Goal: Task Accomplishment & Management: Use online tool/utility

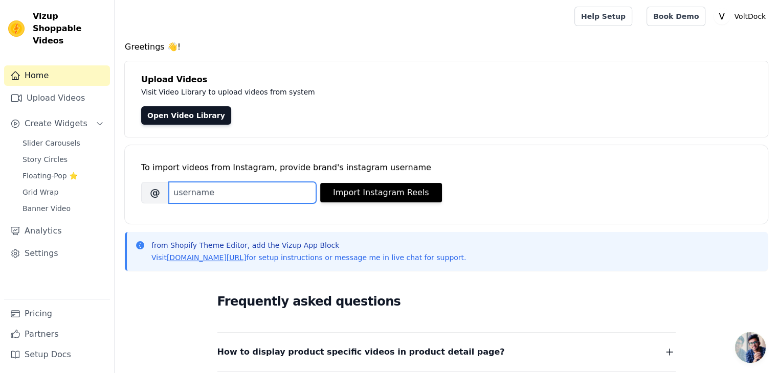
click at [284, 201] on input "Brand's Instagram Username" at bounding box center [242, 192] width 147 height 21
paste input "https://www.instagram.com/voltdocks/#"
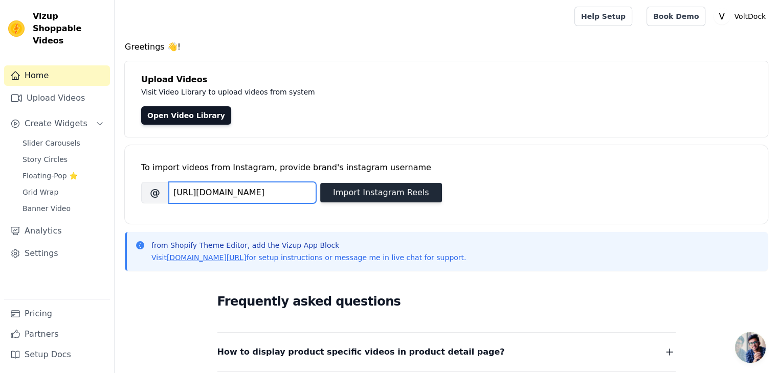
type input "https://www.instagram.com/voltdocks/#"
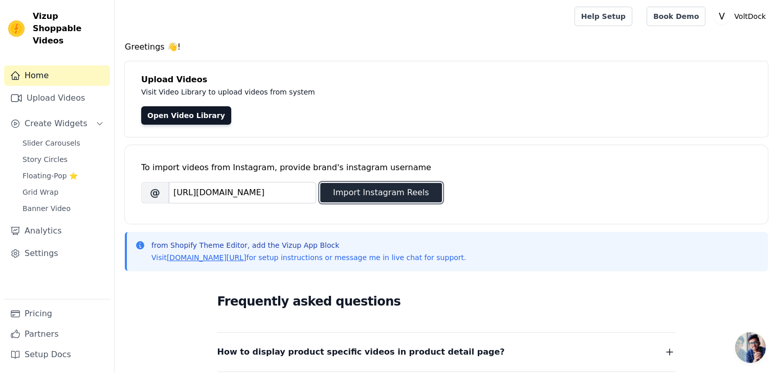
click at [372, 189] on button "Import Instagram Reels" at bounding box center [381, 192] width 122 height 19
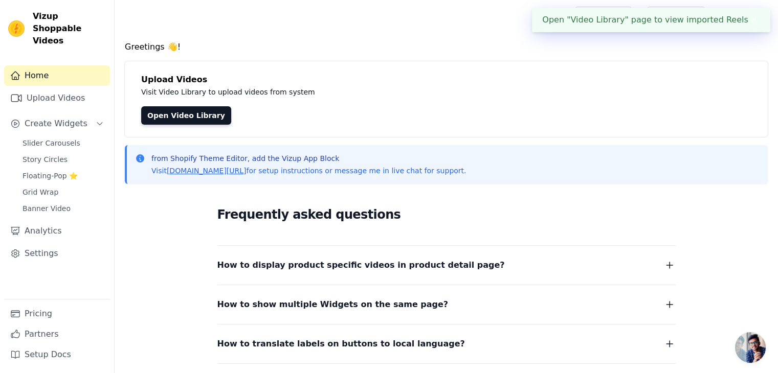
click at [676, 20] on div "Open "Video Library" page to view imported Reels ✖" at bounding box center [651, 20] width 238 height 25
click at [183, 115] on link "Open Video Library" at bounding box center [186, 115] width 90 height 18
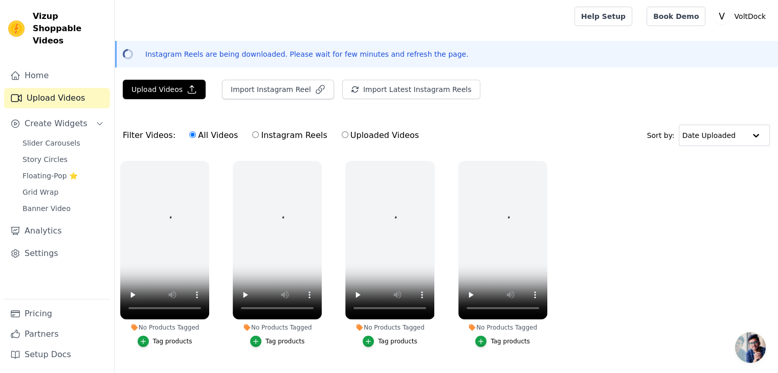
scroll to position [29, 0]
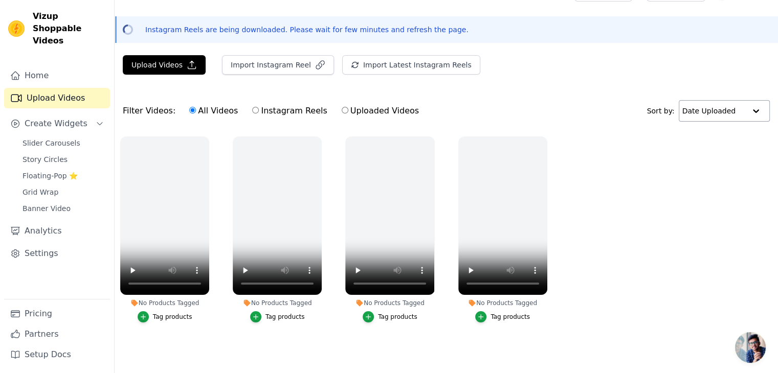
click at [712, 101] on input "text" at bounding box center [713, 111] width 63 height 20
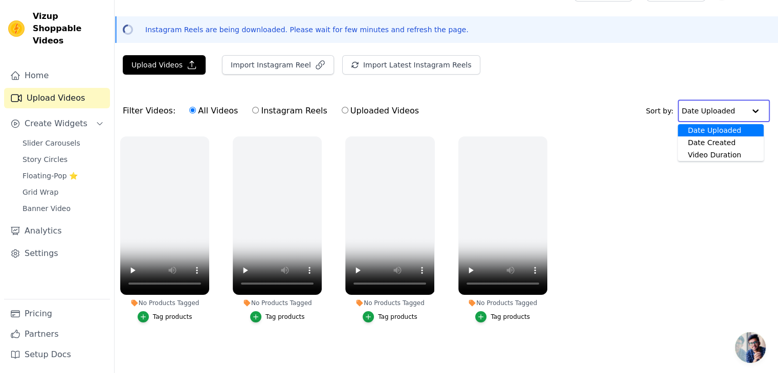
click at [712, 101] on input "text" at bounding box center [713, 111] width 63 height 20
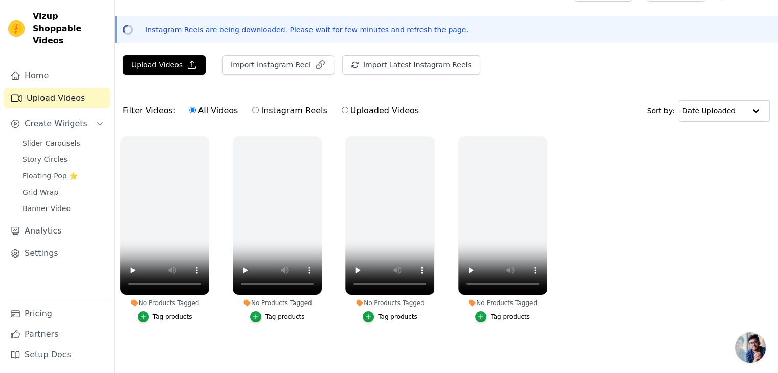
click at [342, 107] on input "Uploaded Videos" at bounding box center [345, 110] width 7 height 7
radio input "true"
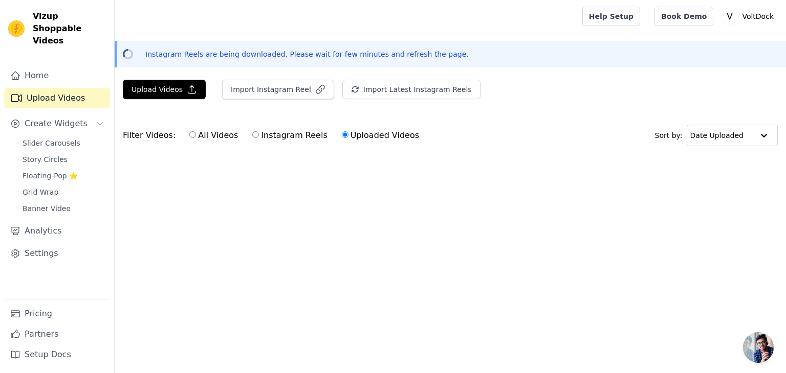
click at [252, 134] on input "Instagram Reels" at bounding box center [255, 134] width 7 height 7
radio input "true"
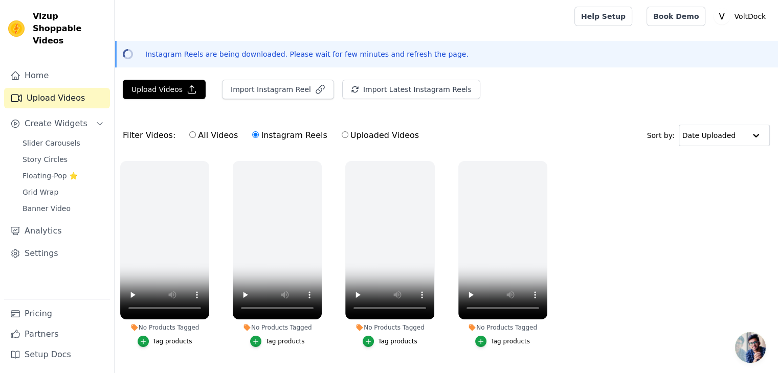
click at [342, 134] on input "Uploaded Videos" at bounding box center [345, 134] width 7 height 7
radio input "true"
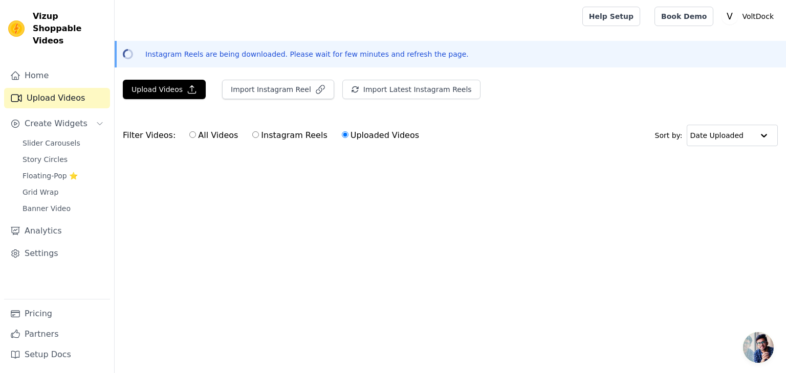
click at [189, 134] on input "All Videos" at bounding box center [192, 134] width 7 height 7
radio input "true"
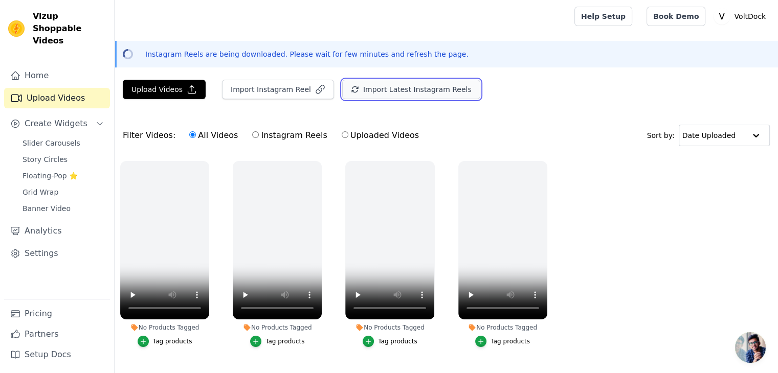
click at [402, 91] on button "Import Latest Instagram Reels" at bounding box center [411, 89] width 138 height 19
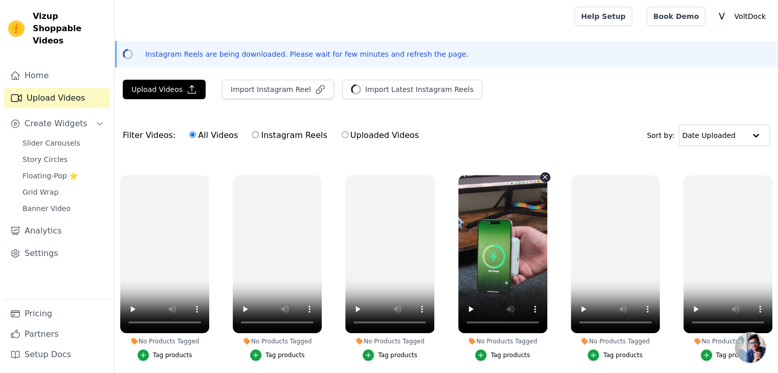
scroll to position [204, 0]
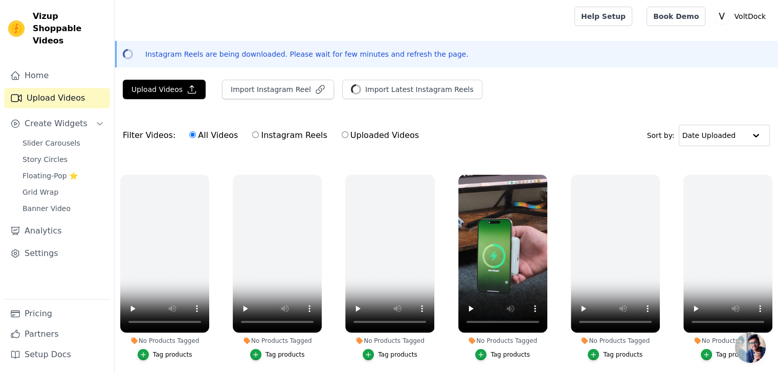
click at [496, 351] on div "Tag products" at bounding box center [510, 355] width 39 height 8
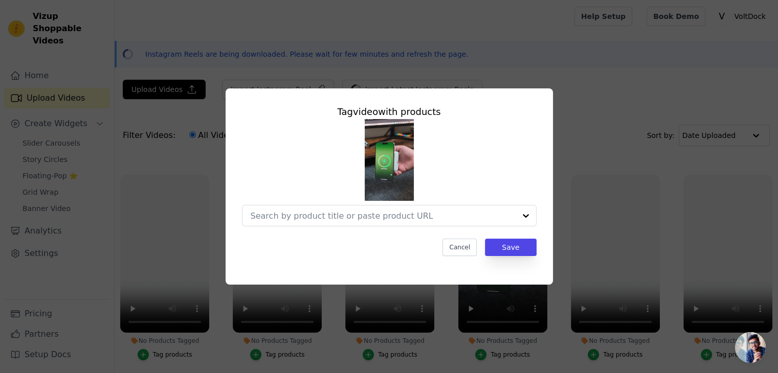
scroll to position [206, 0]
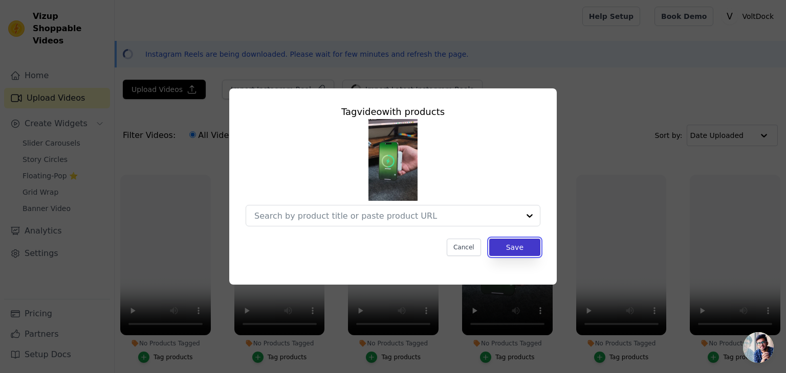
click at [509, 247] on button "Save" at bounding box center [514, 247] width 51 height 17
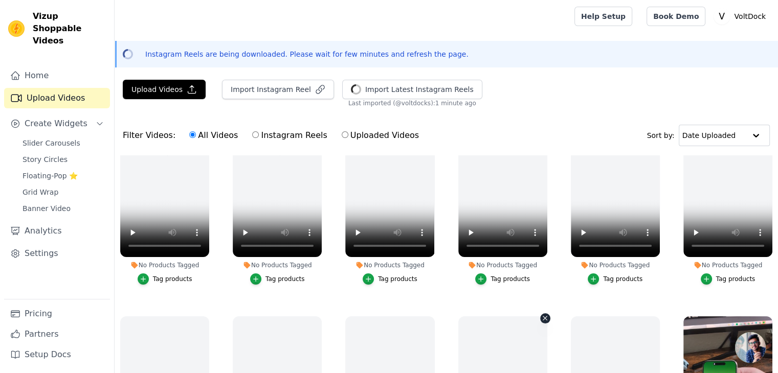
scroll to position [0, 0]
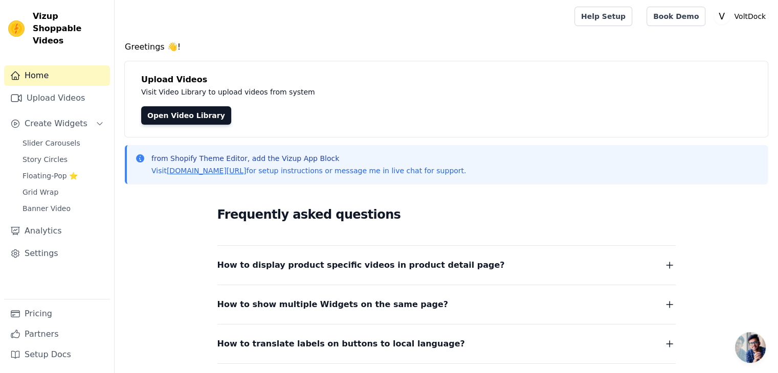
scroll to position [113, 0]
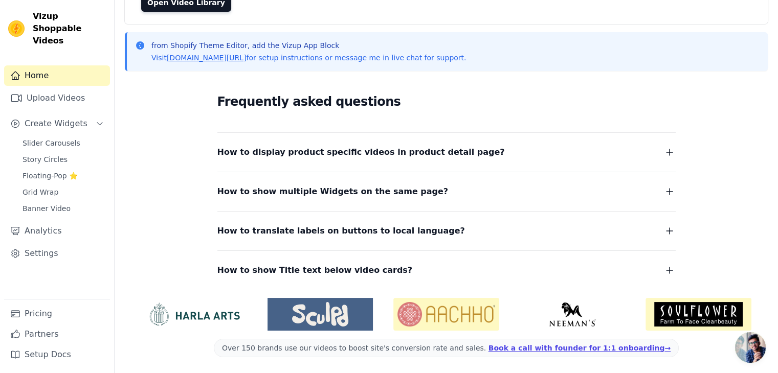
click at [667, 152] on icon "button" at bounding box center [670, 152] width 12 height 12
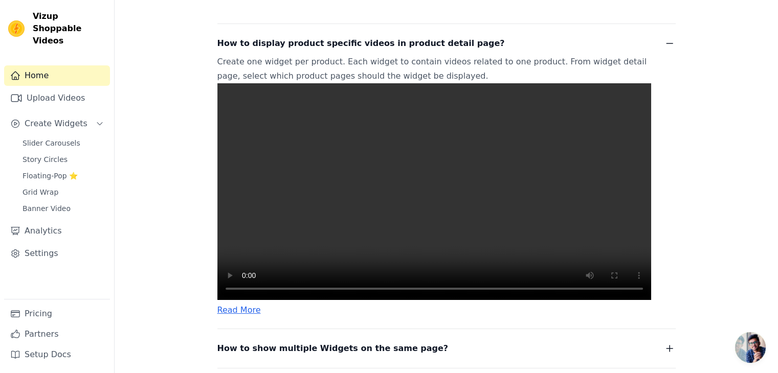
scroll to position [223, 0]
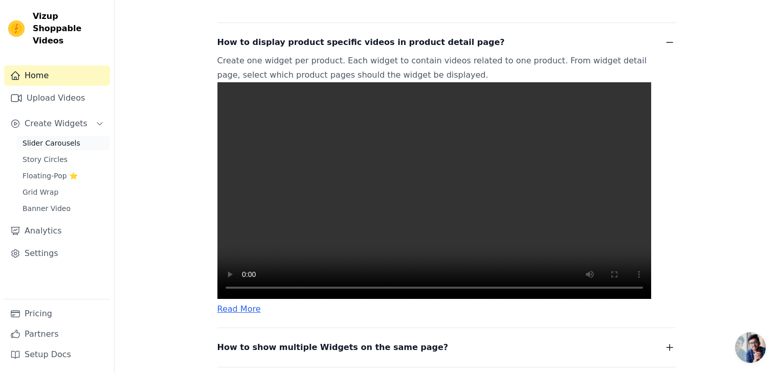
click at [32, 138] on span "Slider Carousels" at bounding box center [52, 143] width 58 height 10
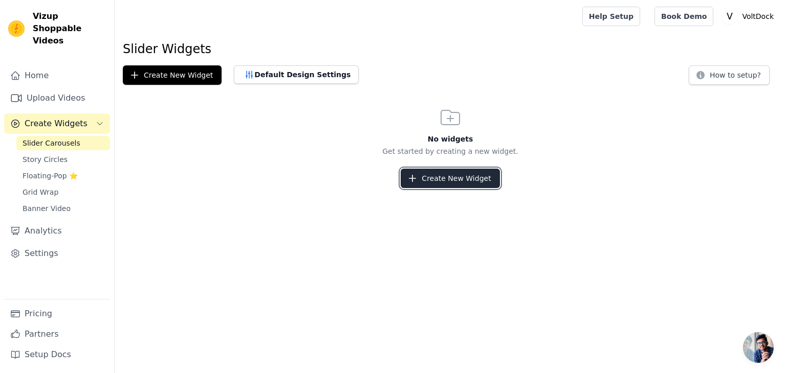
click at [471, 187] on button "Create New Widget" at bounding box center [450, 178] width 99 height 19
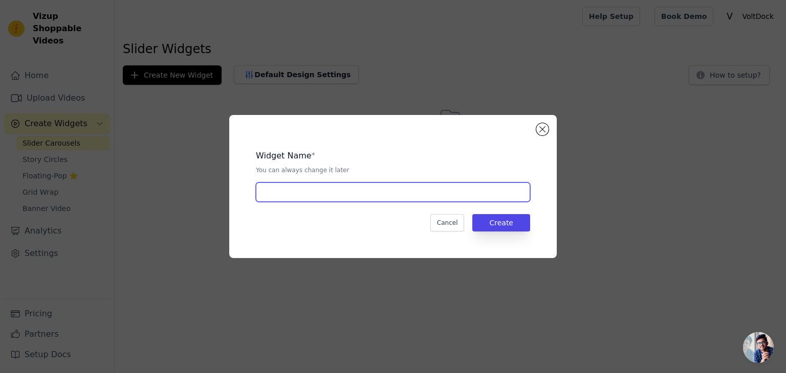
click at [471, 187] on input "text" at bounding box center [393, 192] width 274 height 19
type input "HOme"
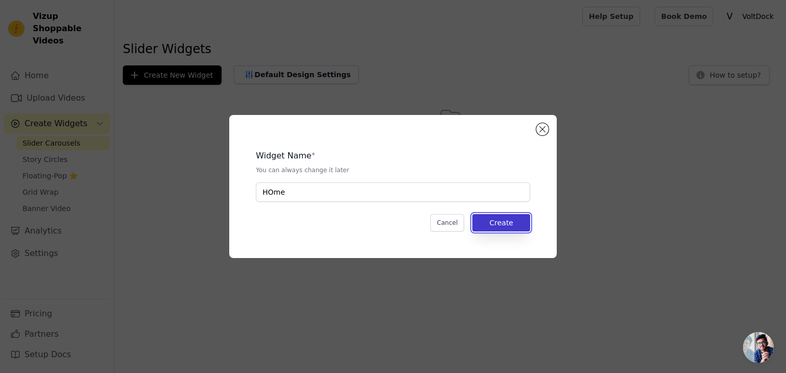
click at [510, 224] on button "Create" at bounding box center [501, 222] width 58 height 17
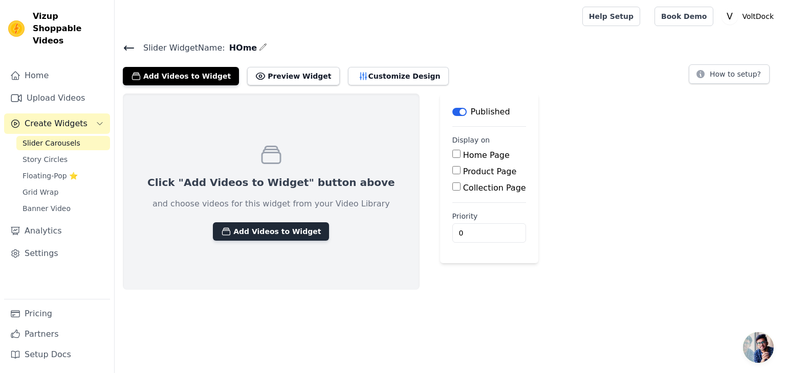
click at [274, 233] on button "Add Videos to Widget" at bounding box center [271, 232] width 116 height 18
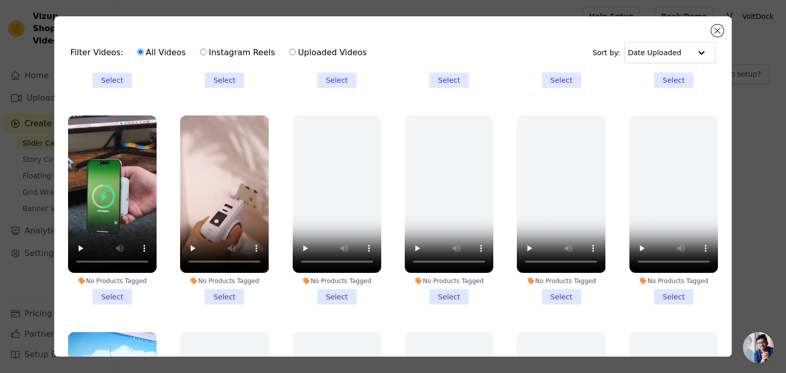
scroll to position [395, 0]
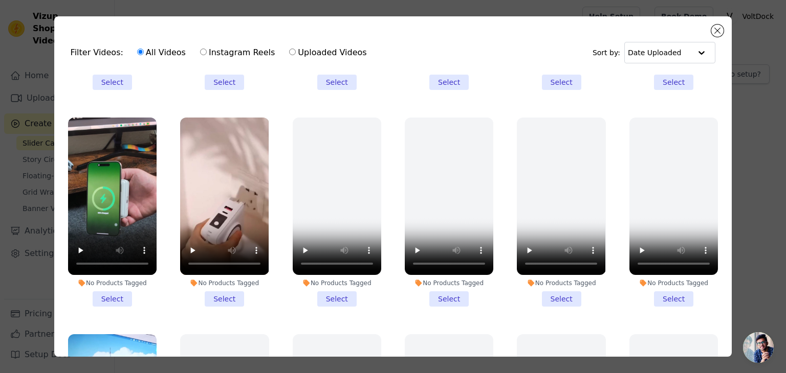
click at [114, 292] on li "No Products Tagged Select" at bounding box center [112, 212] width 89 height 189
click at [0, 0] on input "No Products Tagged Select" at bounding box center [0, 0] width 0 height 0
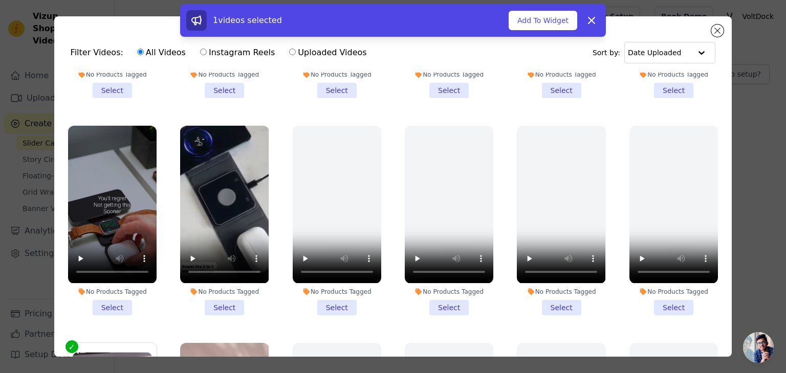
scroll to position [169, 0]
click at [115, 300] on li "No Products Tagged Select" at bounding box center [112, 220] width 89 height 189
click at [0, 0] on input "No Products Tagged Select" at bounding box center [0, 0] width 0 height 0
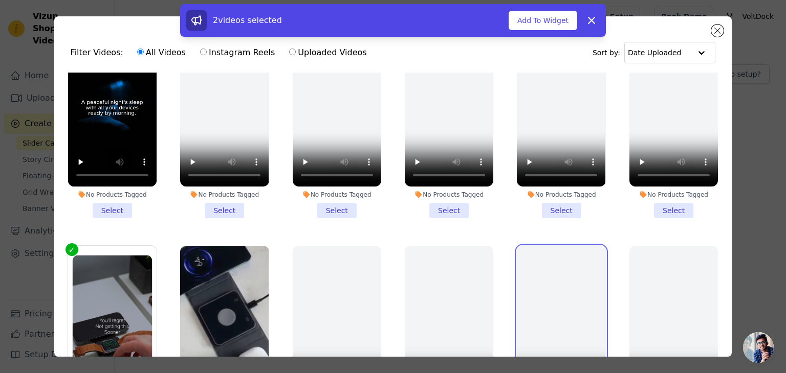
scroll to position [0, 0]
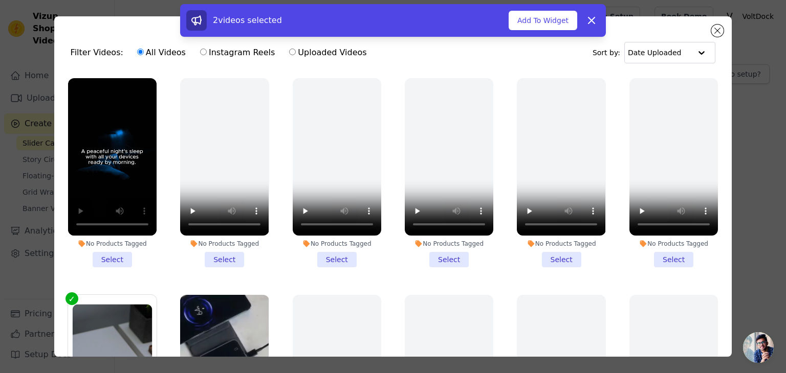
click at [123, 256] on li "No Products Tagged Select" at bounding box center [112, 172] width 89 height 189
click at [0, 0] on input "No Products Tagged Select" at bounding box center [0, 0] width 0 height 0
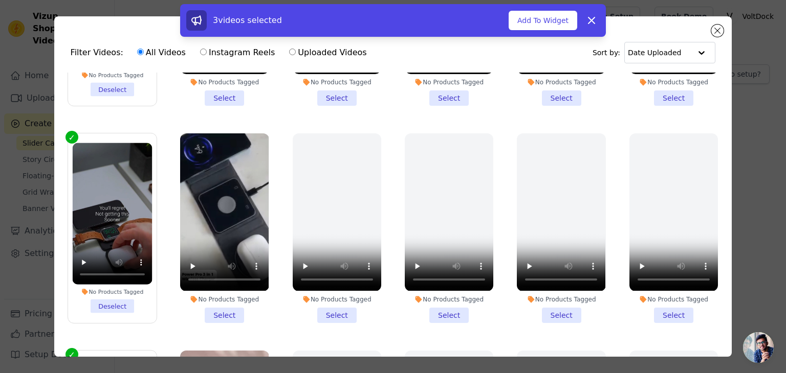
scroll to position [137, 0]
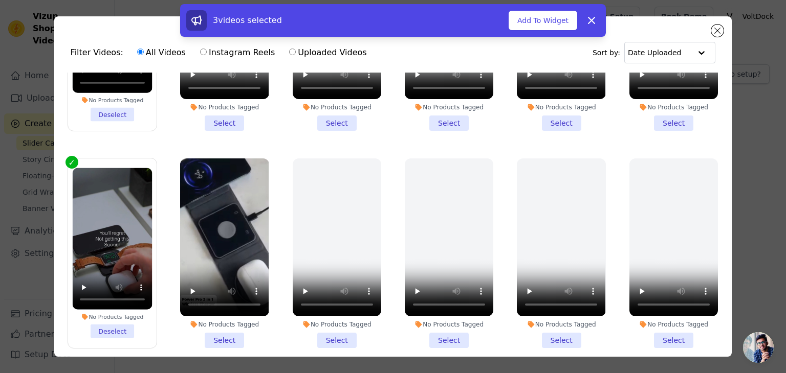
click at [326, 336] on li "No Products Tagged Select" at bounding box center [337, 253] width 89 height 189
click at [0, 0] on input "No Products Tagged Select" at bounding box center [0, 0] width 0 height 0
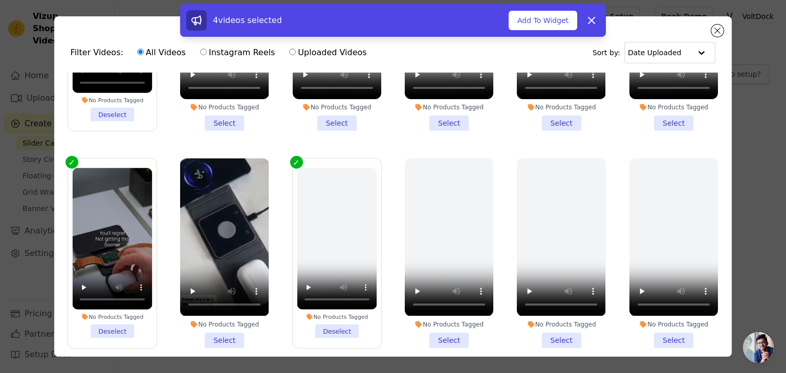
click at [255, 325] on li "No Products Tagged Select" at bounding box center [224, 253] width 89 height 189
click at [0, 0] on input "No Products Tagged Select" at bounding box center [0, 0] width 0 height 0
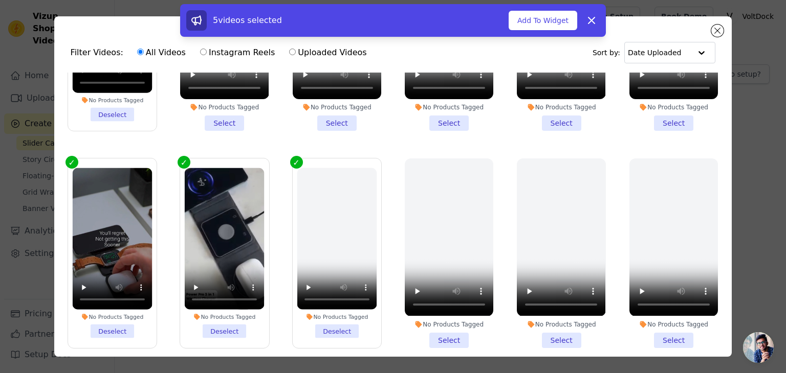
click at [297, 328] on li "No Products Tagged Deselect" at bounding box center [337, 253] width 80 height 170
click at [0, 0] on input "No Products Tagged Deselect" at bounding box center [0, 0] width 0 height 0
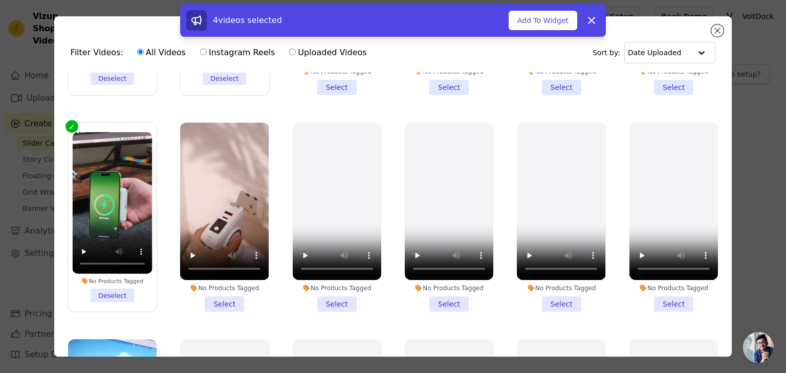
scroll to position [390, 0]
click at [223, 288] on li "No Products Tagged Select" at bounding box center [224, 216] width 89 height 189
click at [0, 0] on input "No Products Tagged Select" at bounding box center [0, 0] width 0 height 0
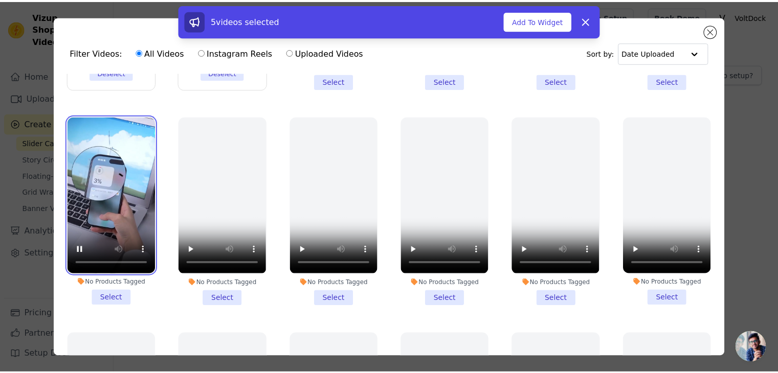
scroll to position [614, 0]
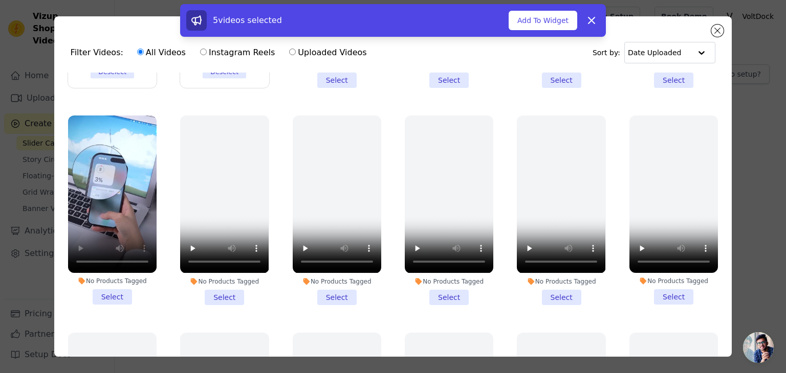
click at [115, 277] on li "No Products Tagged Select" at bounding box center [112, 210] width 89 height 189
click at [0, 0] on input "No Products Tagged Select" at bounding box center [0, 0] width 0 height 0
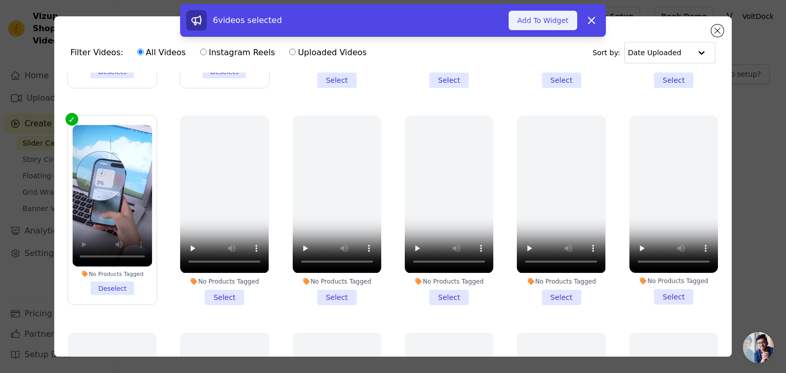
click at [555, 23] on button "Add To Widget" at bounding box center [543, 20] width 69 height 19
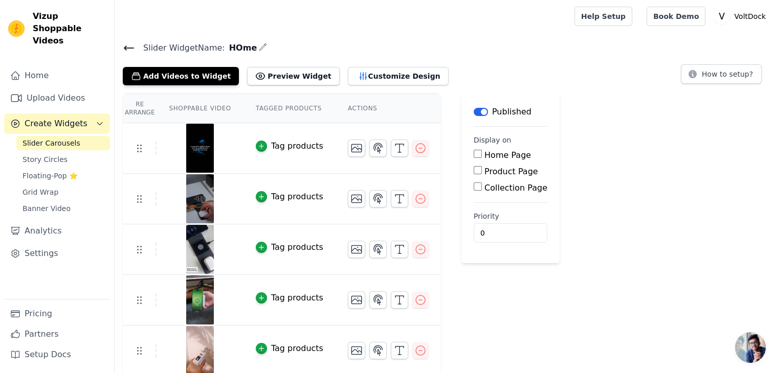
click at [474, 154] on input "Home Page" at bounding box center [478, 154] width 8 height 8
checkbox input "true"
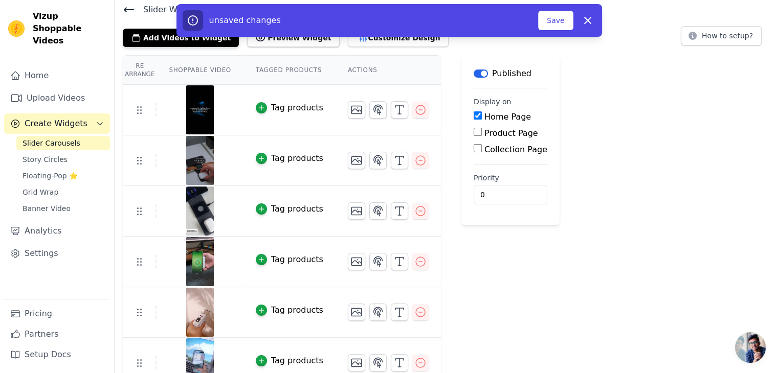
scroll to position [0, 0]
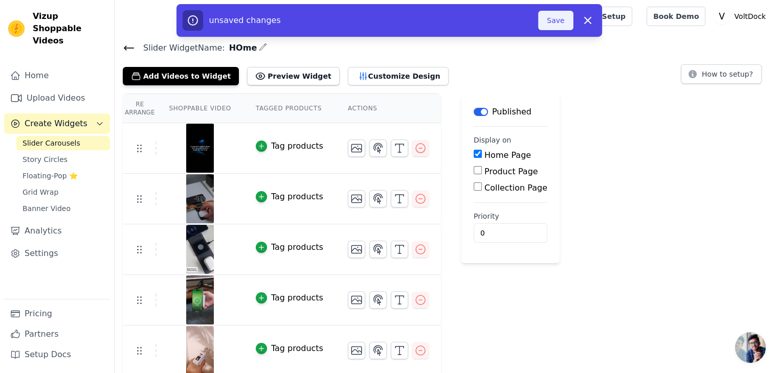
click at [558, 20] on button "Save" at bounding box center [555, 20] width 35 height 19
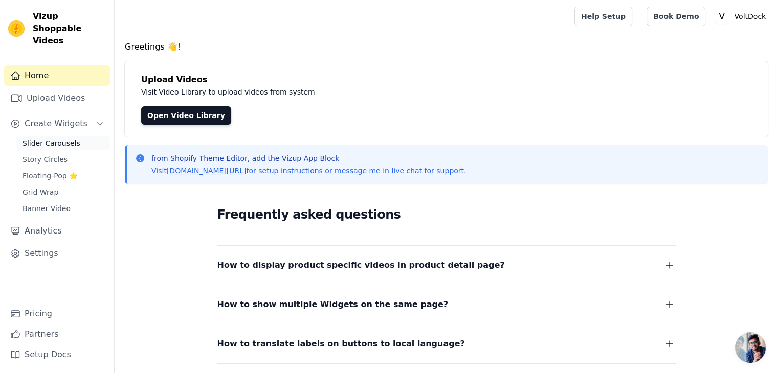
drag, startPoint x: 0, startPoint y: 0, endPoint x: 65, endPoint y: 135, distance: 150.1
click at [65, 138] on span "Slider Carousels" at bounding box center [52, 143] width 58 height 10
click at [60, 138] on span "Slider Carousels" at bounding box center [52, 143] width 58 height 10
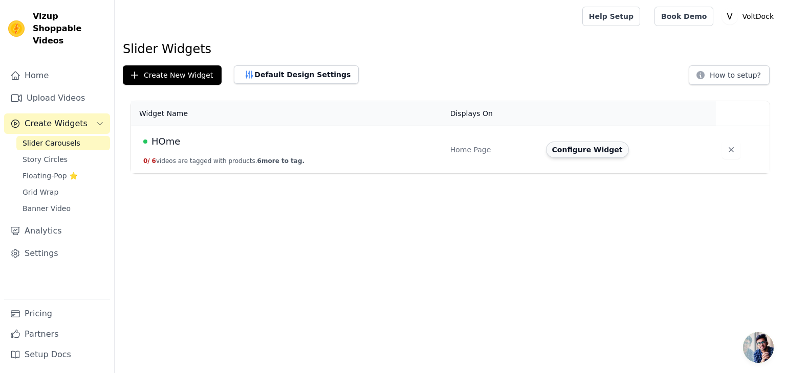
click at [567, 152] on button "Configure Widget" at bounding box center [587, 150] width 83 height 16
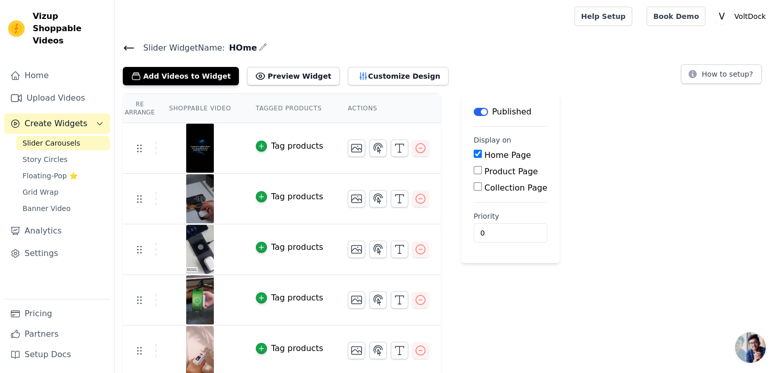
click at [554, 156] on div "Re Arrange Shoppable Video Tagged Products Actions Tag products Tag products Ta…" at bounding box center [447, 261] width 664 height 334
click at [348, 71] on button "Customize Design" at bounding box center [398, 76] width 101 height 18
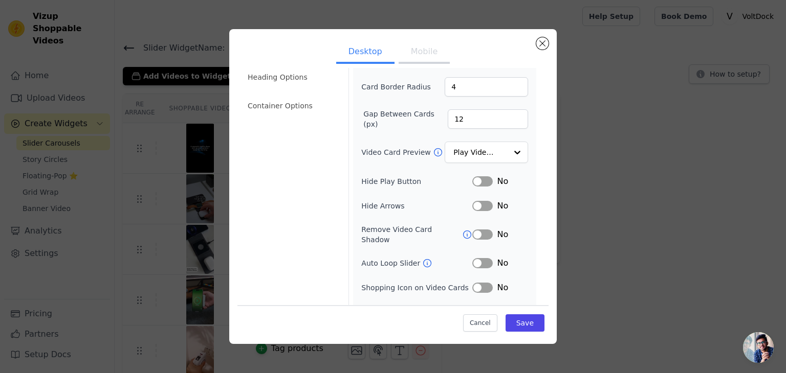
scroll to position [70, 0]
click at [492, 158] on input "Video Card Preview" at bounding box center [480, 152] width 53 height 20
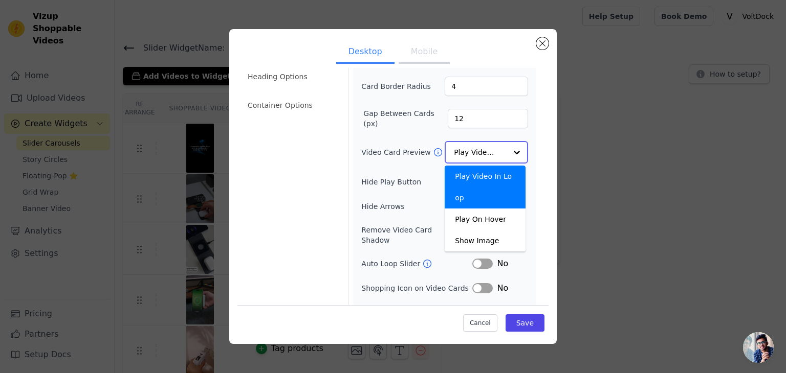
click at [492, 158] on input "Video Card Preview" at bounding box center [480, 152] width 53 height 20
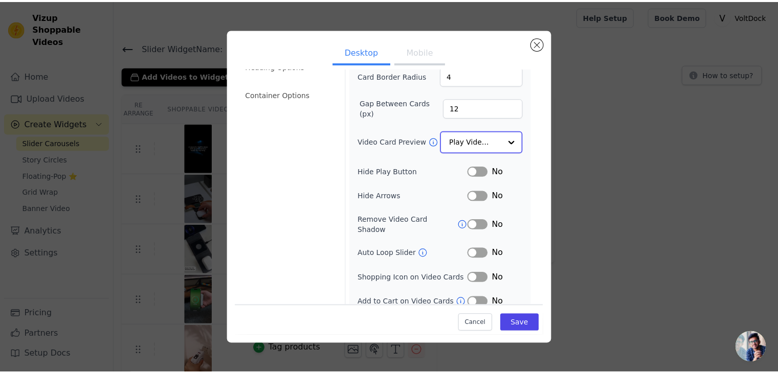
scroll to position [0, 0]
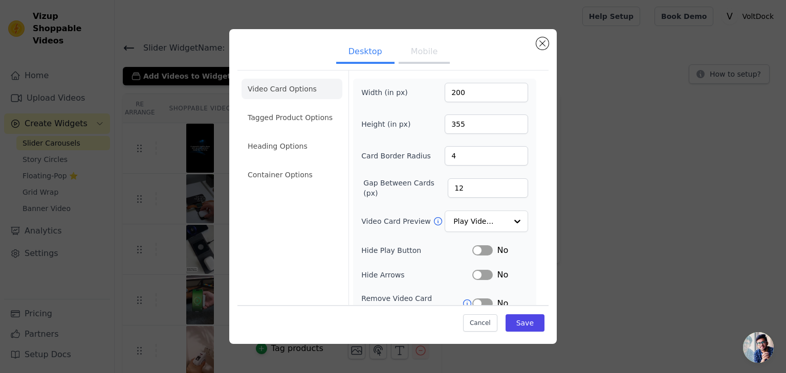
click at [418, 57] on button "Mobile" at bounding box center [424, 52] width 51 height 23
click at [527, 324] on button "Save" at bounding box center [524, 323] width 39 height 17
